Goal: Check status: Check status

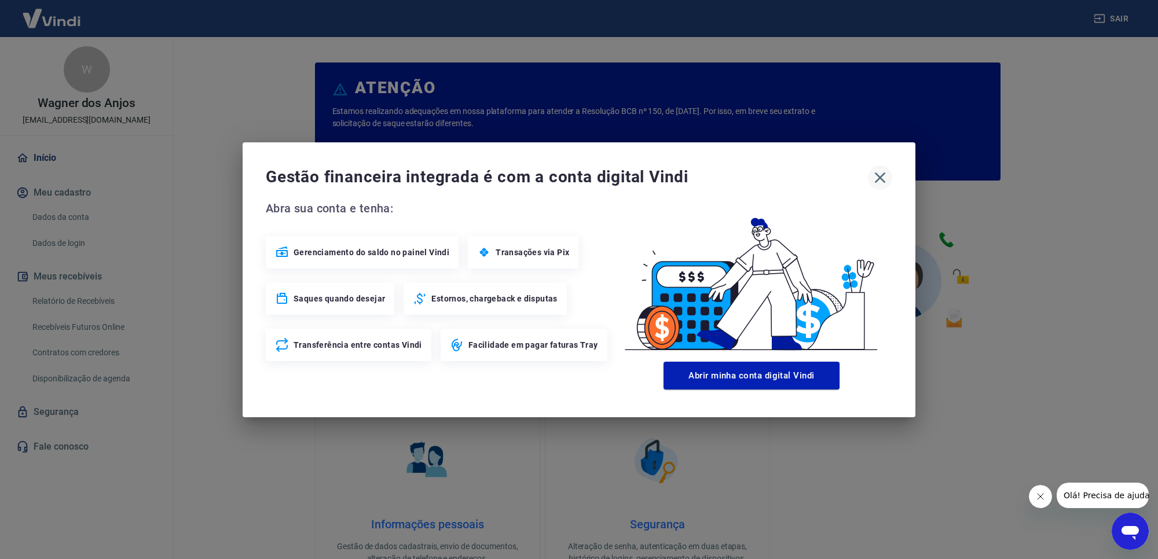
click at [883, 178] on icon "button" at bounding box center [880, 177] width 19 height 19
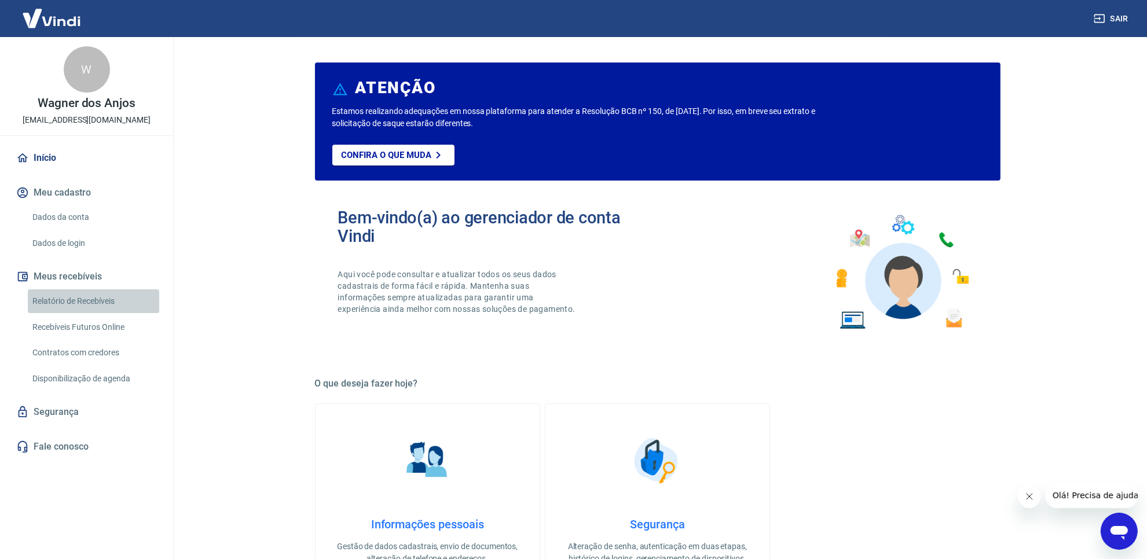
click at [117, 295] on link "Relatório de Recebíveis" at bounding box center [93, 301] width 131 height 24
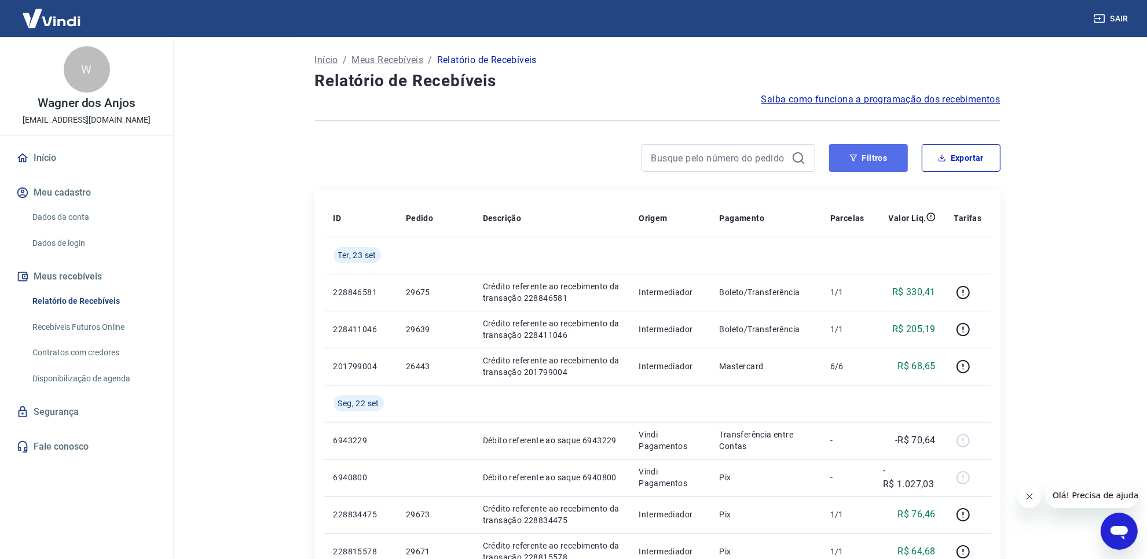
click at [860, 171] on button "Filtros" at bounding box center [868, 158] width 79 height 28
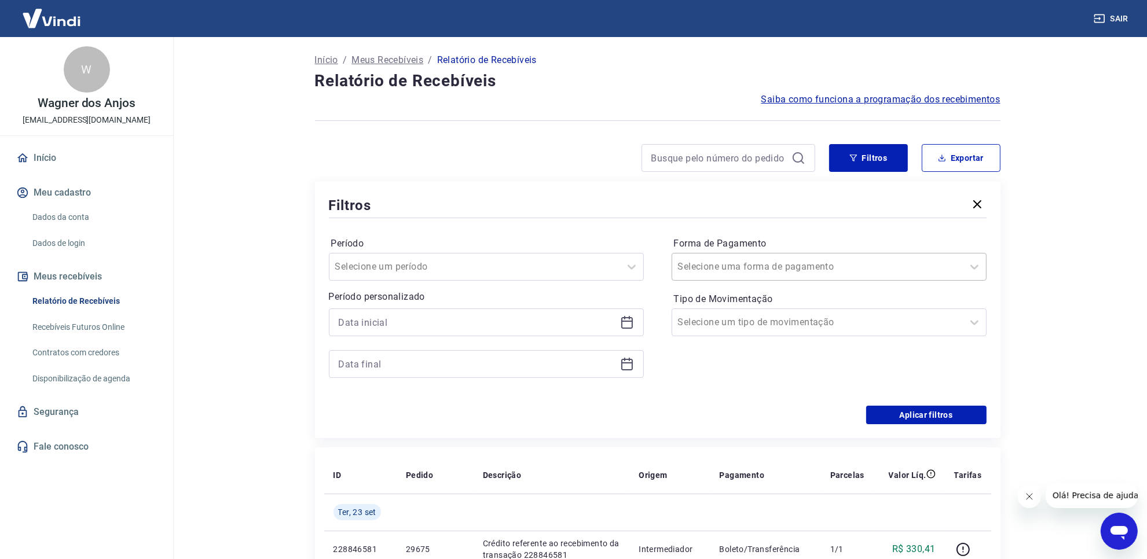
click at [778, 263] on input "Forma de Pagamento" at bounding box center [736, 267] width 117 height 14
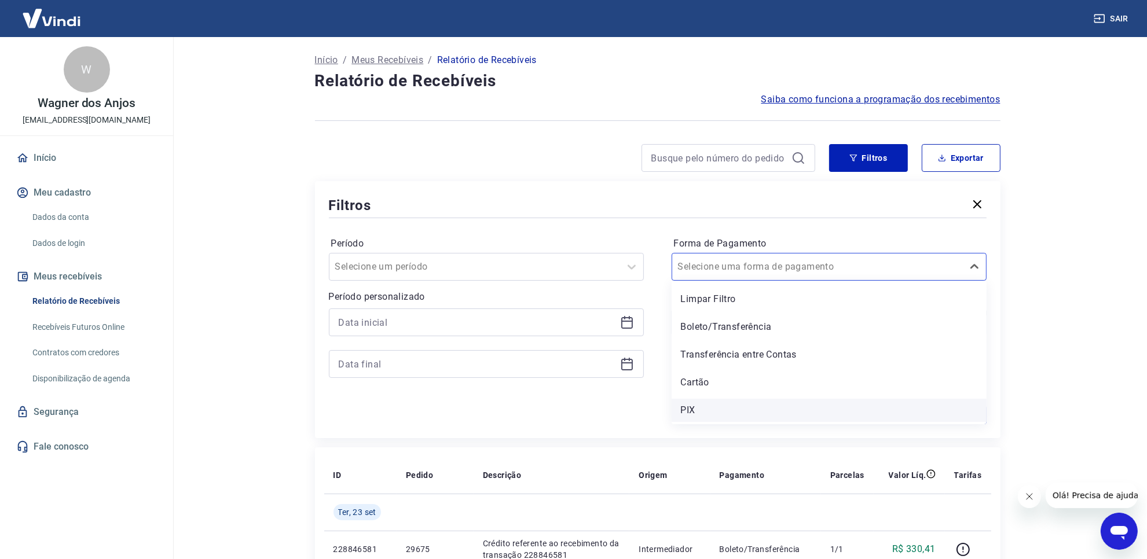
click at [710, 399] on div "PIX" at bounding box center [829, 410] width 315 height 23
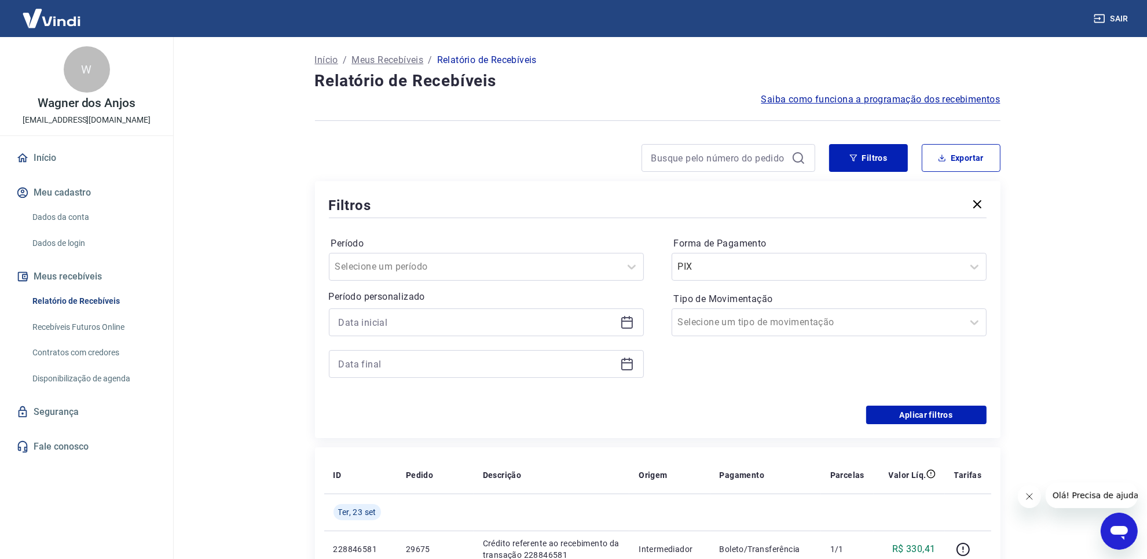
click at [1064, 408] on main "Início / Meus Recebíveis / Relatório de Recebíveis Relatório de Recebíveis Saib…" at bounding box center [657, 298] width 979 height 522
click at [967, 412] on button "Aplicar filtros" at bounding box center [926, 415] width 120 height 19
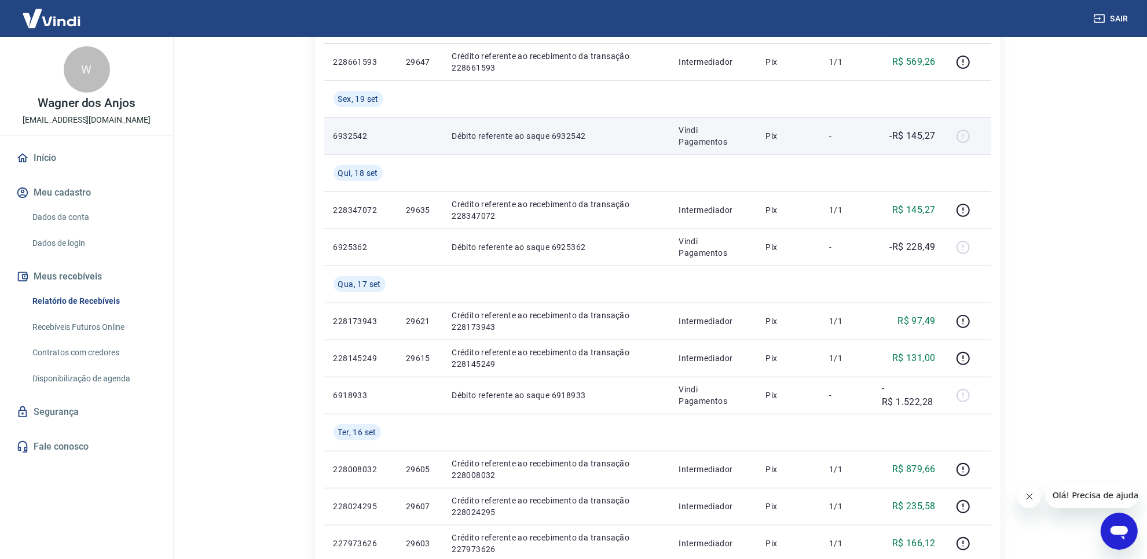
scroll to position [434, 0]
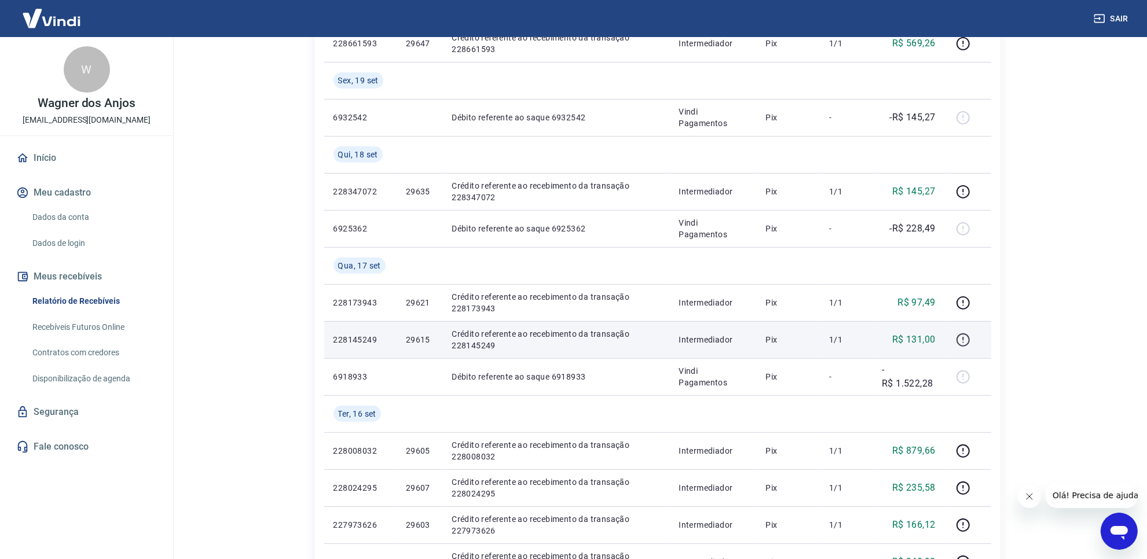
drag, startPoint x: 974, startPoint y: 342, endPoint x: 965, endPoint y: 340, distance: 9.3
click at [974, 342] on div at bounding box center [968, 340] width 28 height 19
click at [965, 340] on icon "button" at bounding box center [963, 340] width 14 height 14
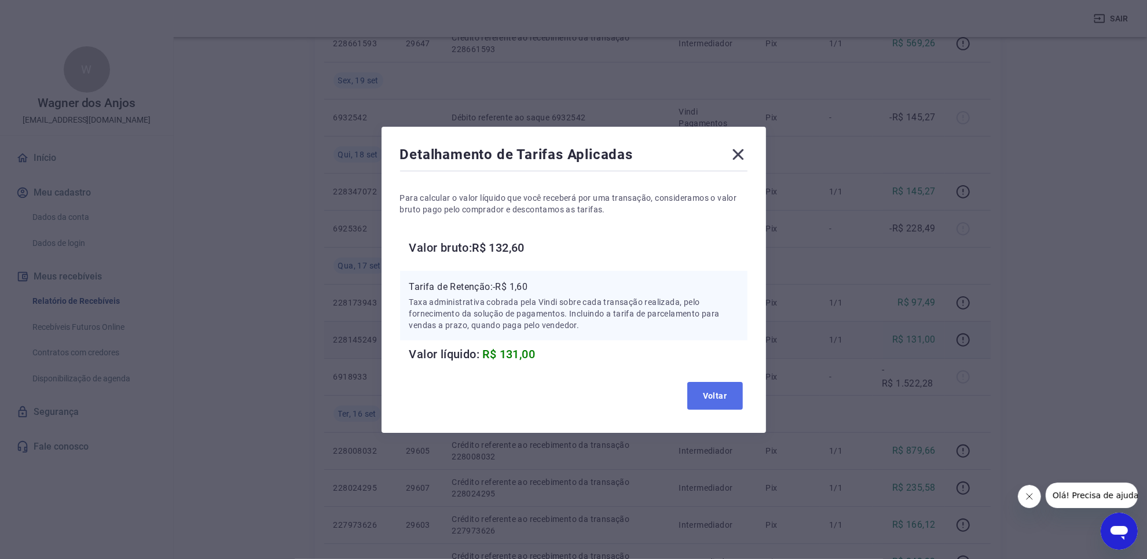
click at [743, 401] on button "Voltar" at bounding box center [715, 396] width 56 height 28
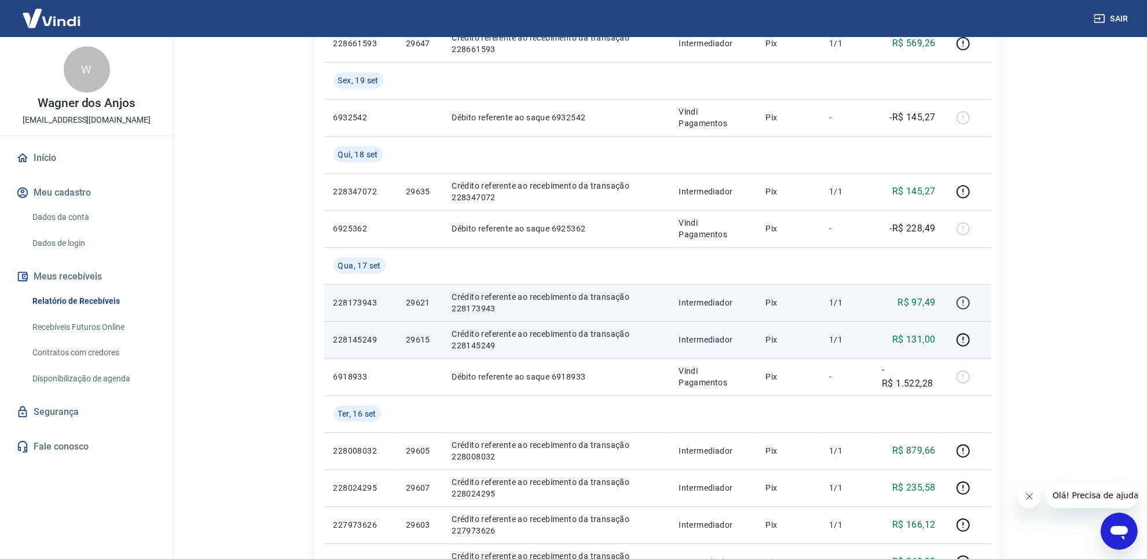
click at [968, 310] on icon "button" at bounding box center [963, 303] width 14 height 14
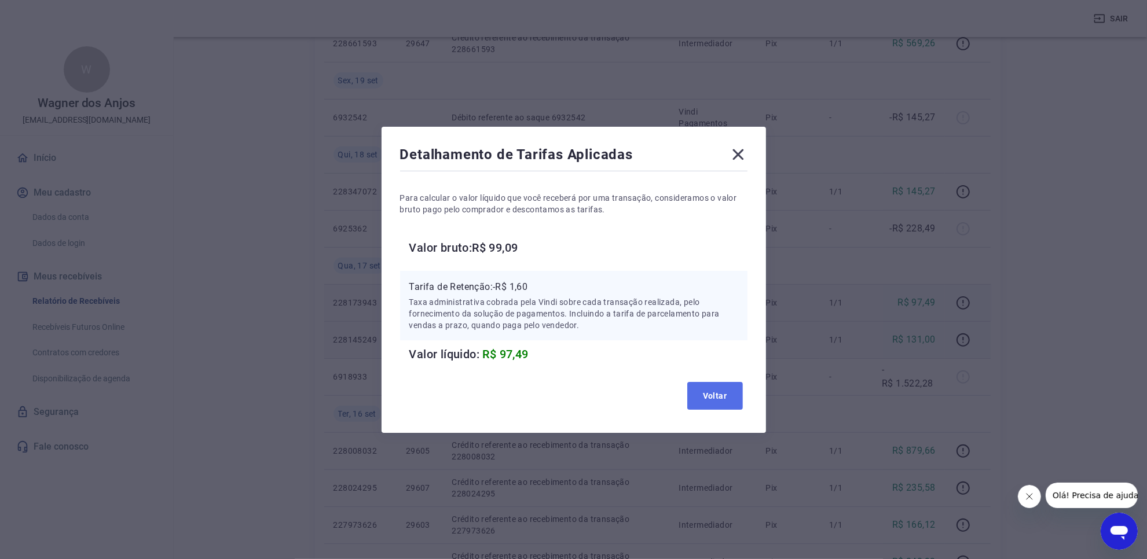
click at [731, 398] on button "Voltar" at bounding box center [715, 396] width 56 height 28
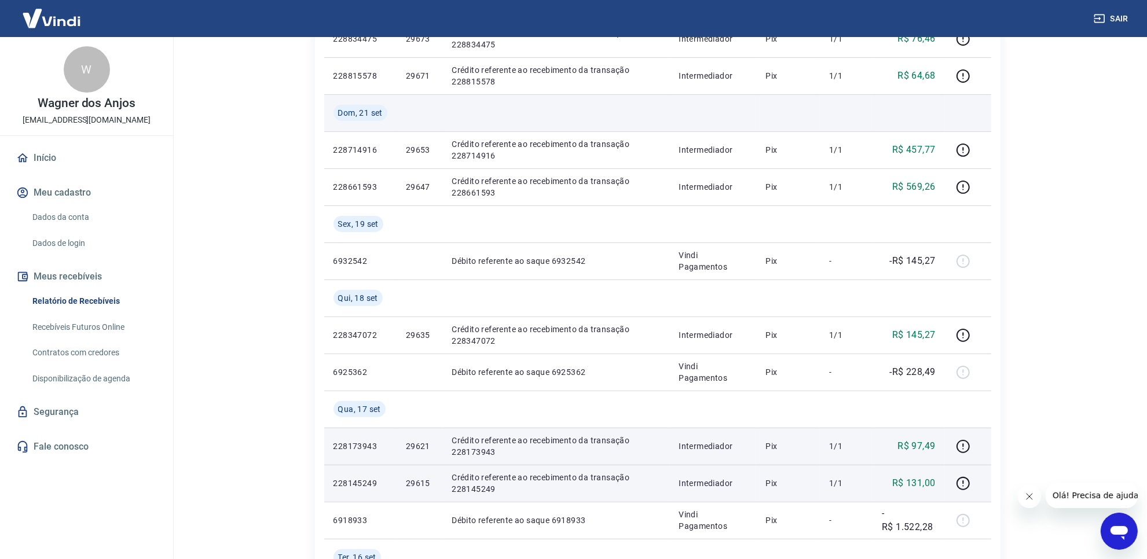
scroll to position [289, 0]
